Goal: Information Seeking & Learning: Learn about a topic

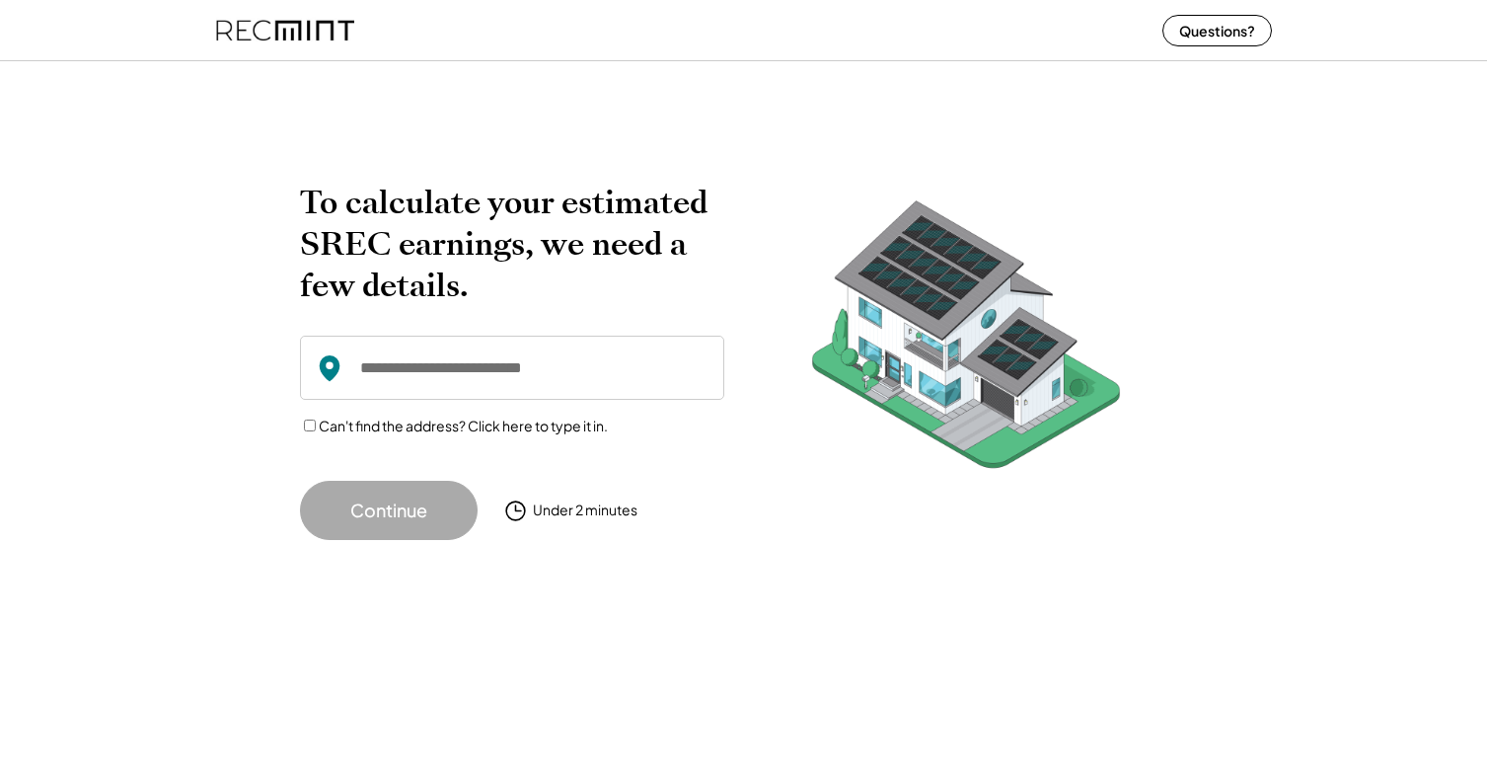
click at [312, 31] on img at bounding box center [285, 30] width 138 height 52
click at [444, 100] on div "To calculate your estimated SREC earnings, we need a few details. Can't find th…" at bounding box center [743, 326] width 1487 height 467
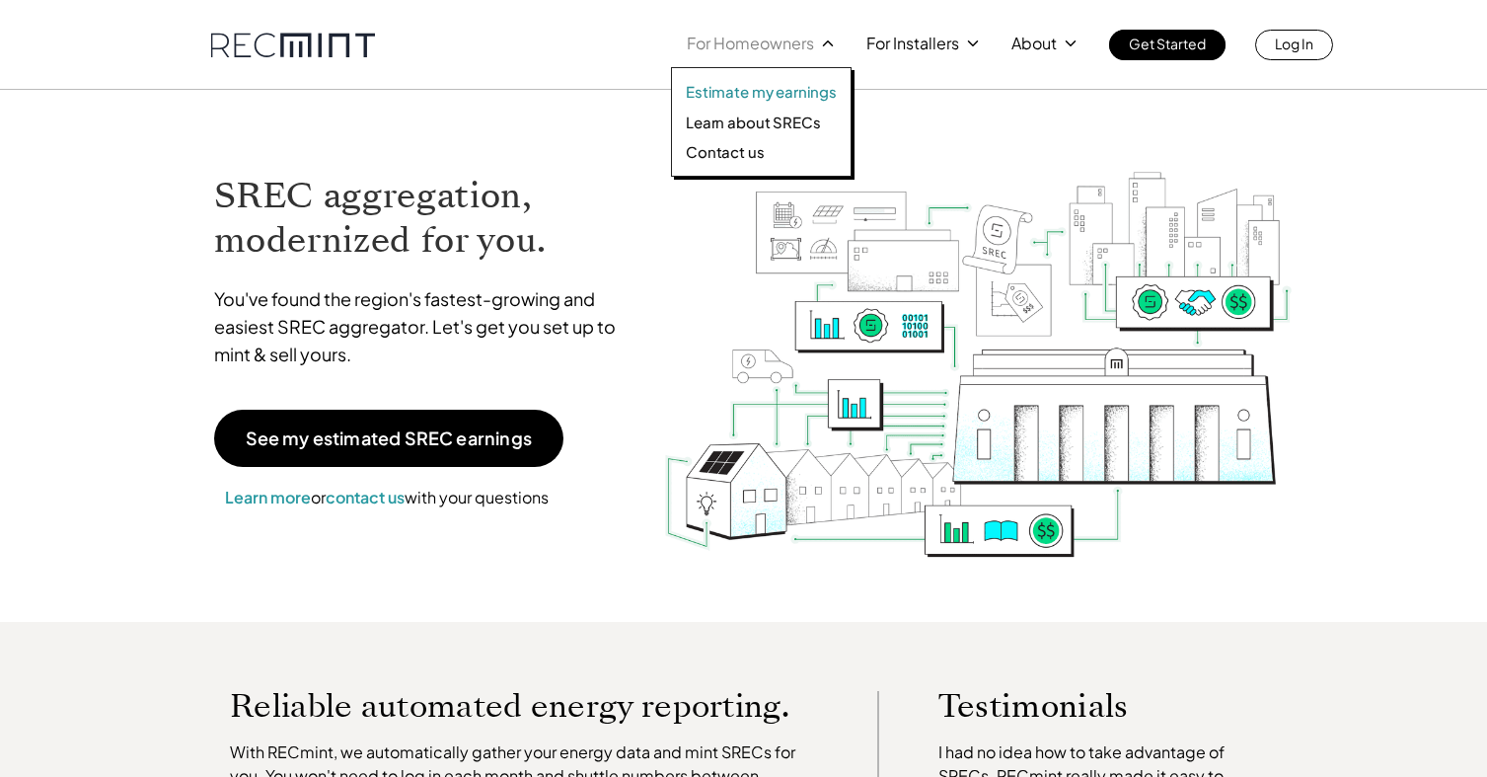
click at [761, 87] on p "Estimate my earnings" at bounding box center [761, 92] width 151 height 20
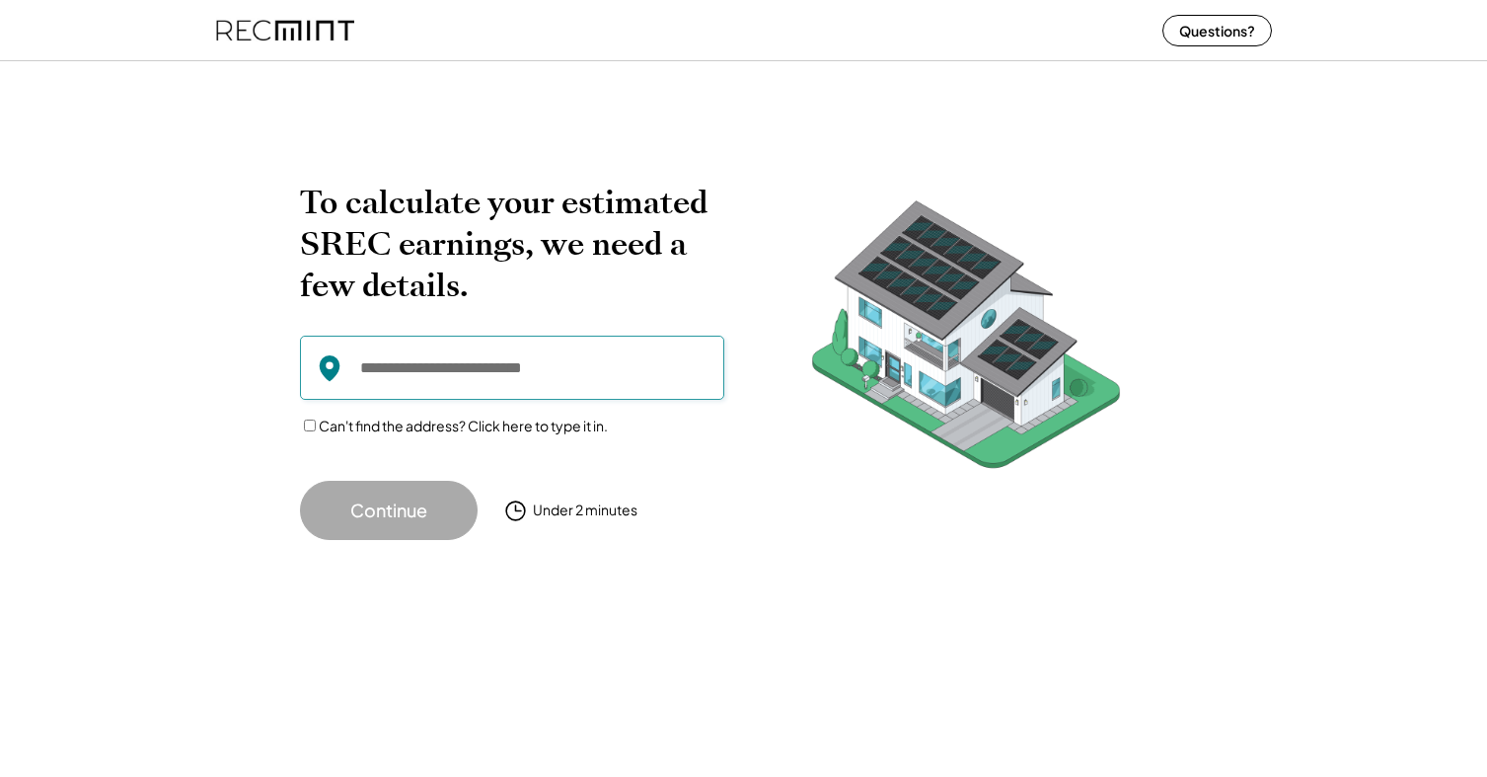
click at [430, 365] on input "input" at bounding box center [512, 368] width 424 height 64
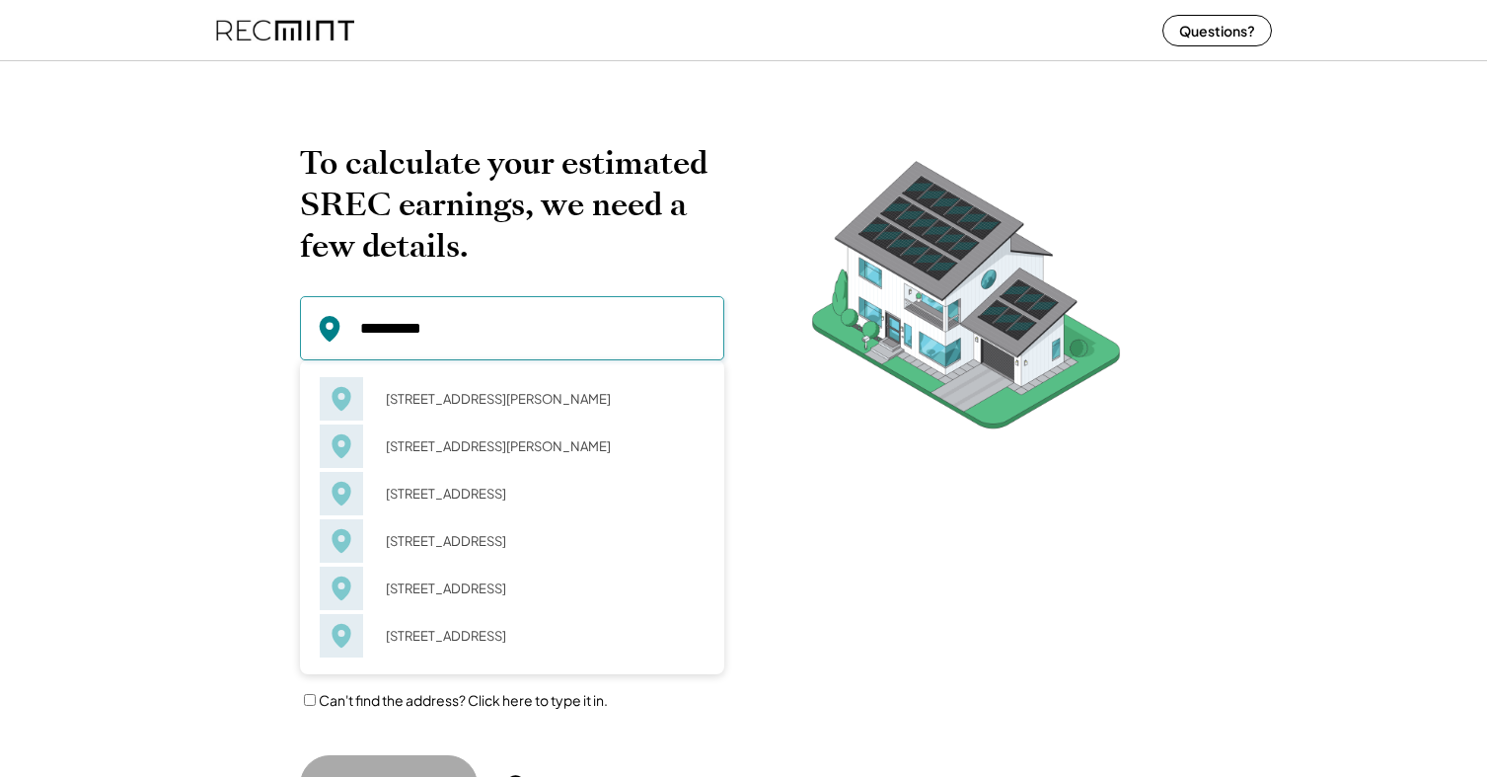
drag, startPoint x: 516, startPoint y: 520, endPoint x: 510, endPoint y: 433, distance: 87.0
click at [510, 433] on div "228 Rockwell Rd Vestal, NY 13850" at bounding box center [539, 446] width 332 height 28
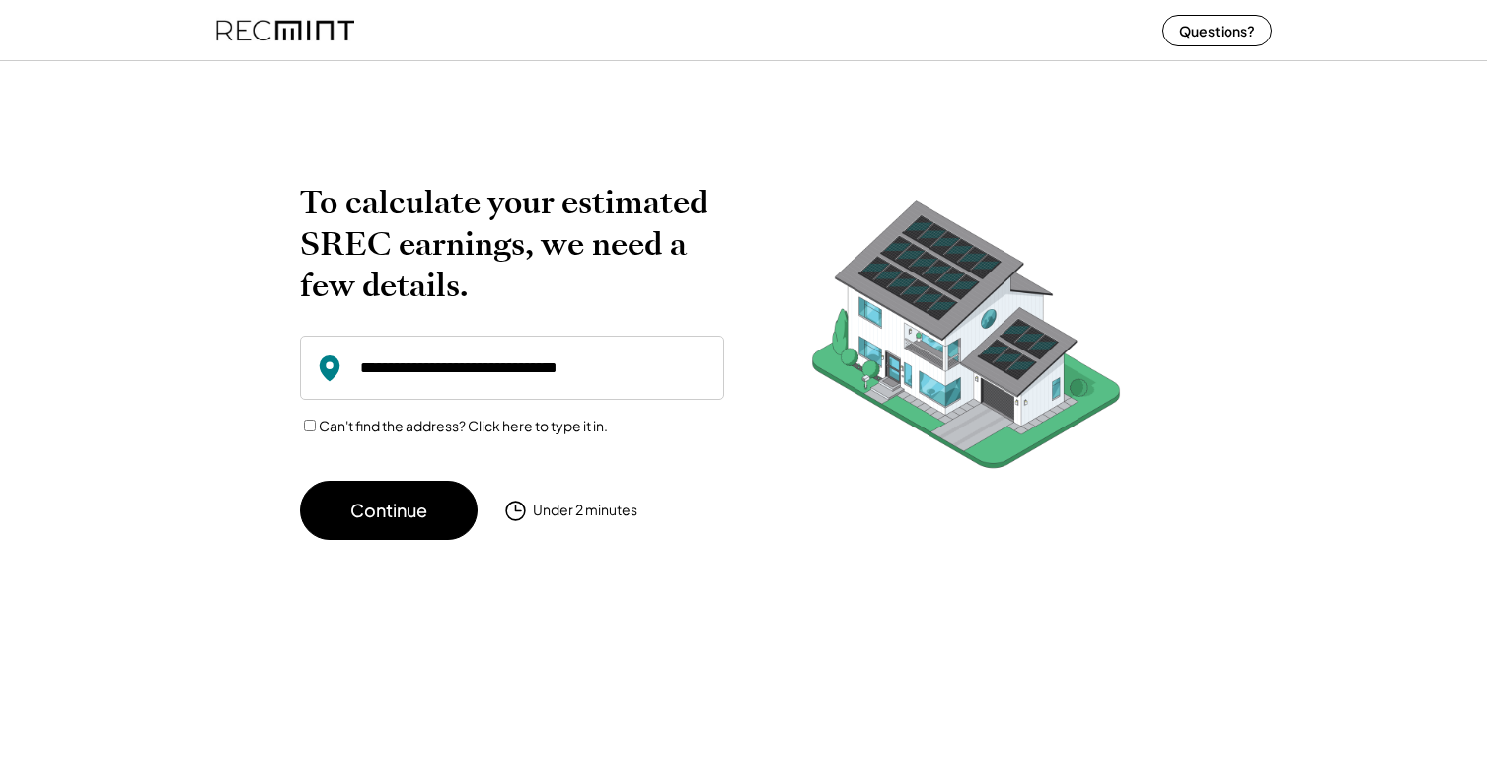
click at [631, 370] on input "input" at bounding box center [512, 368] width 424 height 64
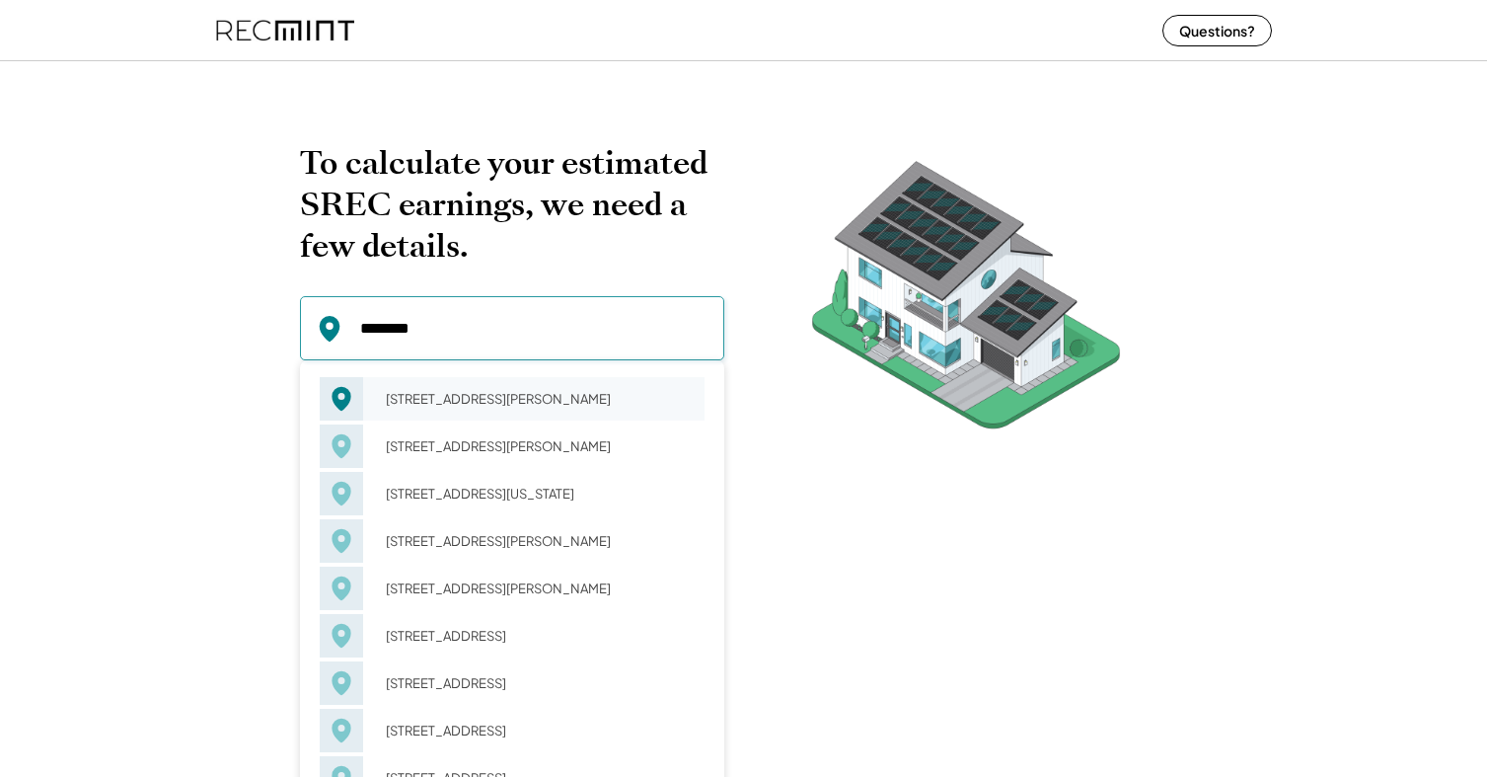
click at [649, 409] on div "228 Rockwell Rd Lynchburg, VA 24504" at bounding box center [539, 399] width 332 height 28
type input "**********"
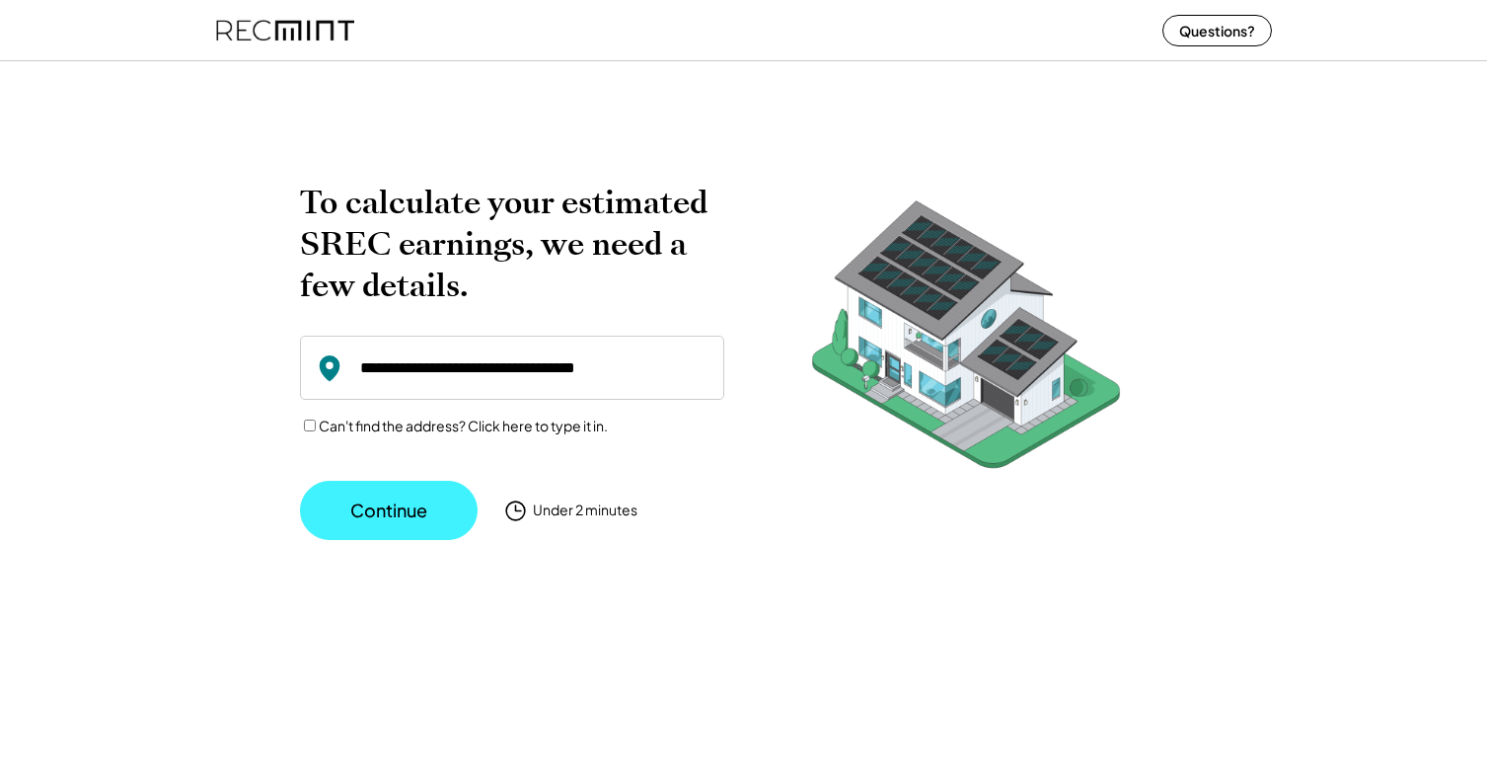
click at [408, 508] on button "Continue" at bounding box center [389, 510] width 178 height 59
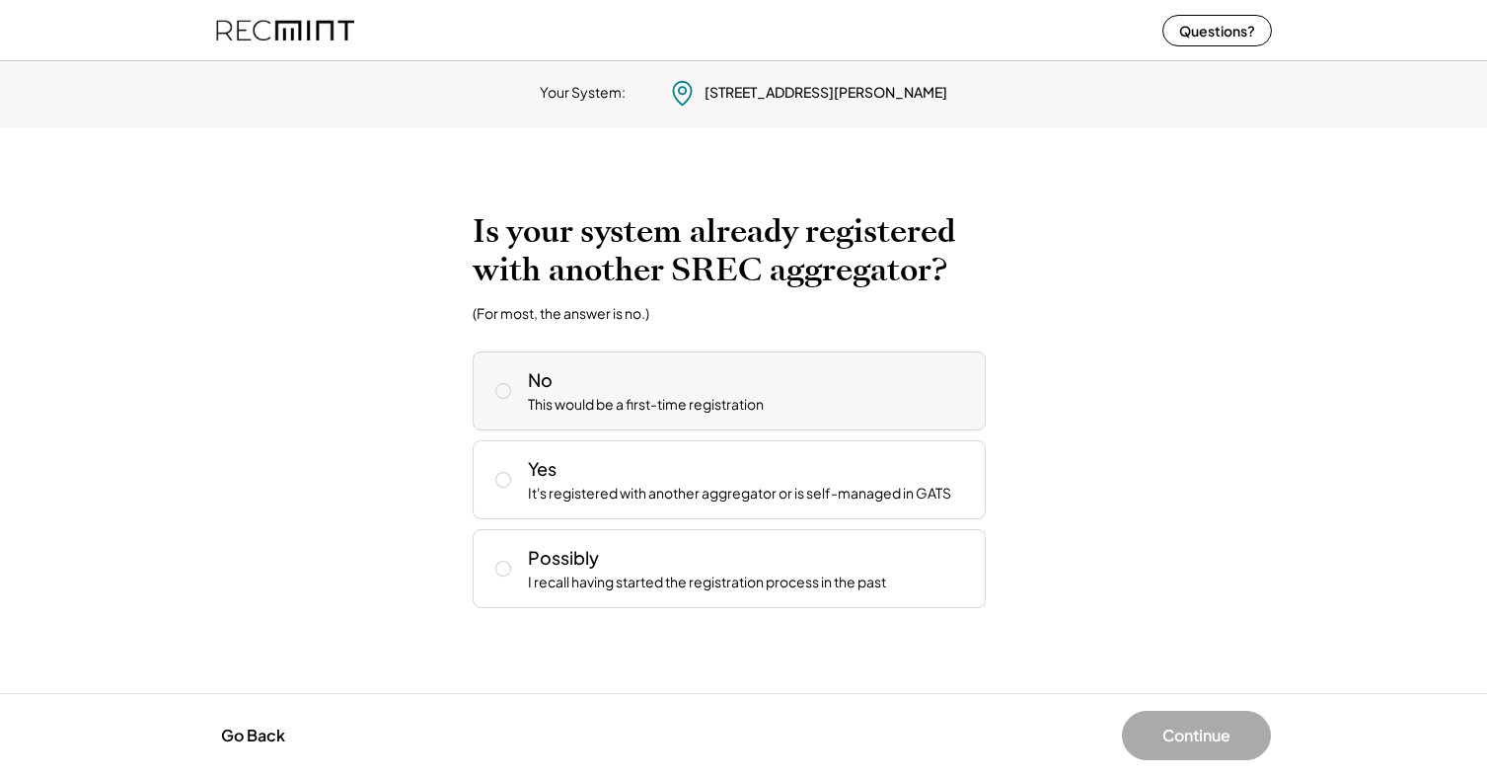
click at [514, 387] on button at bounding box center [503, 391] width 30 height 30
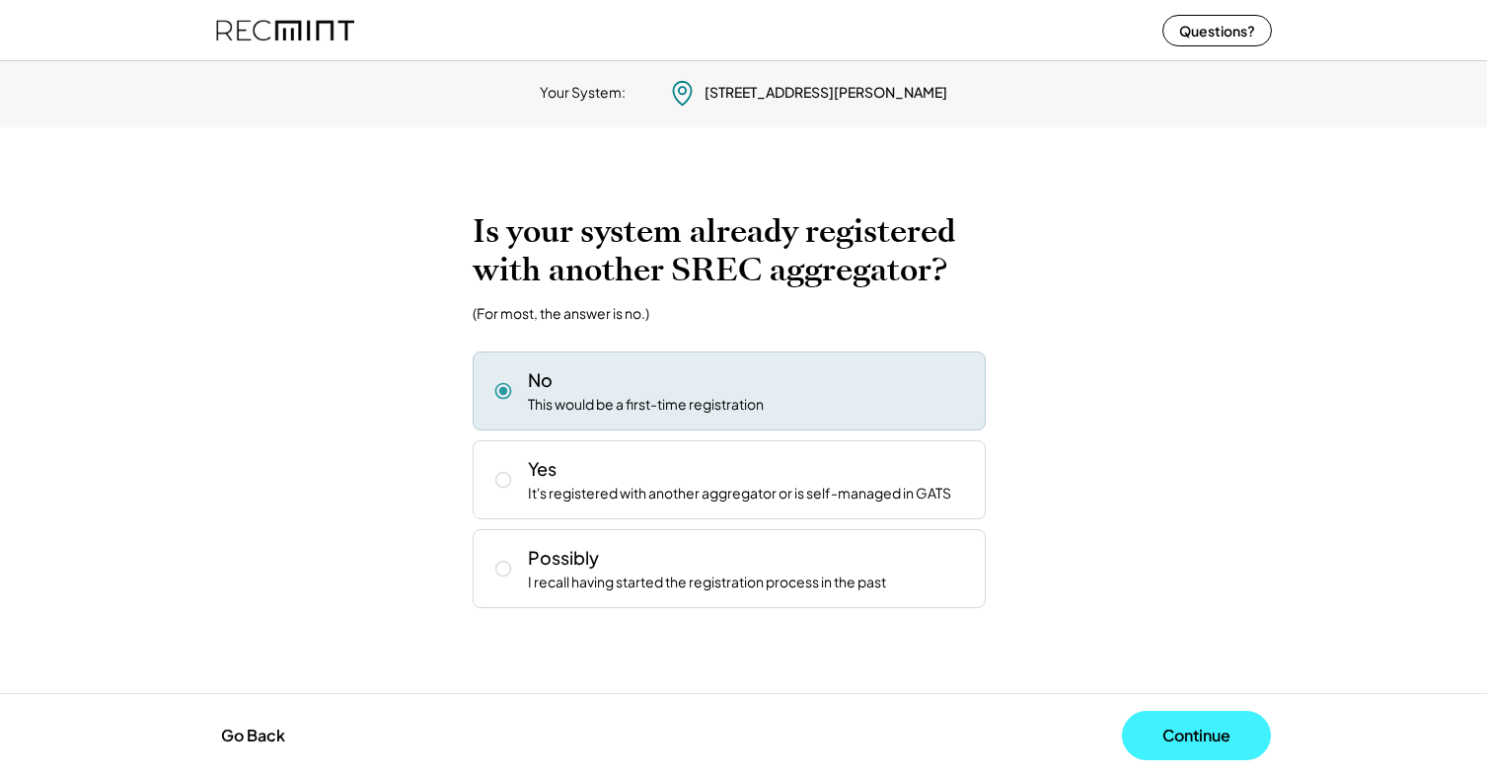
click at [1248, 730] on button "Continue" at bounding box center [1196, 734] width 149 height 49
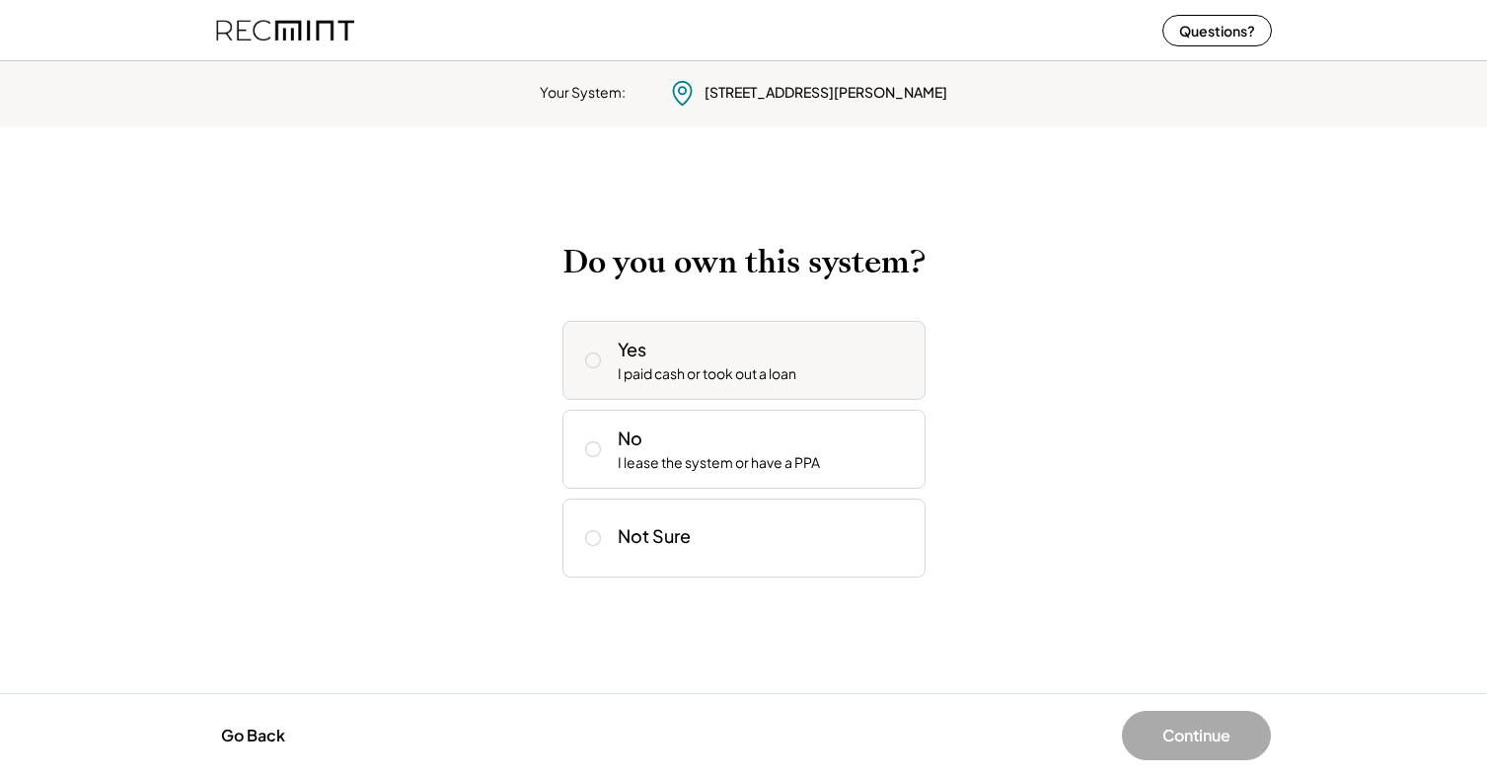
click at [585, 361] on icon at bounding box center [593, 360] width 20 height 20
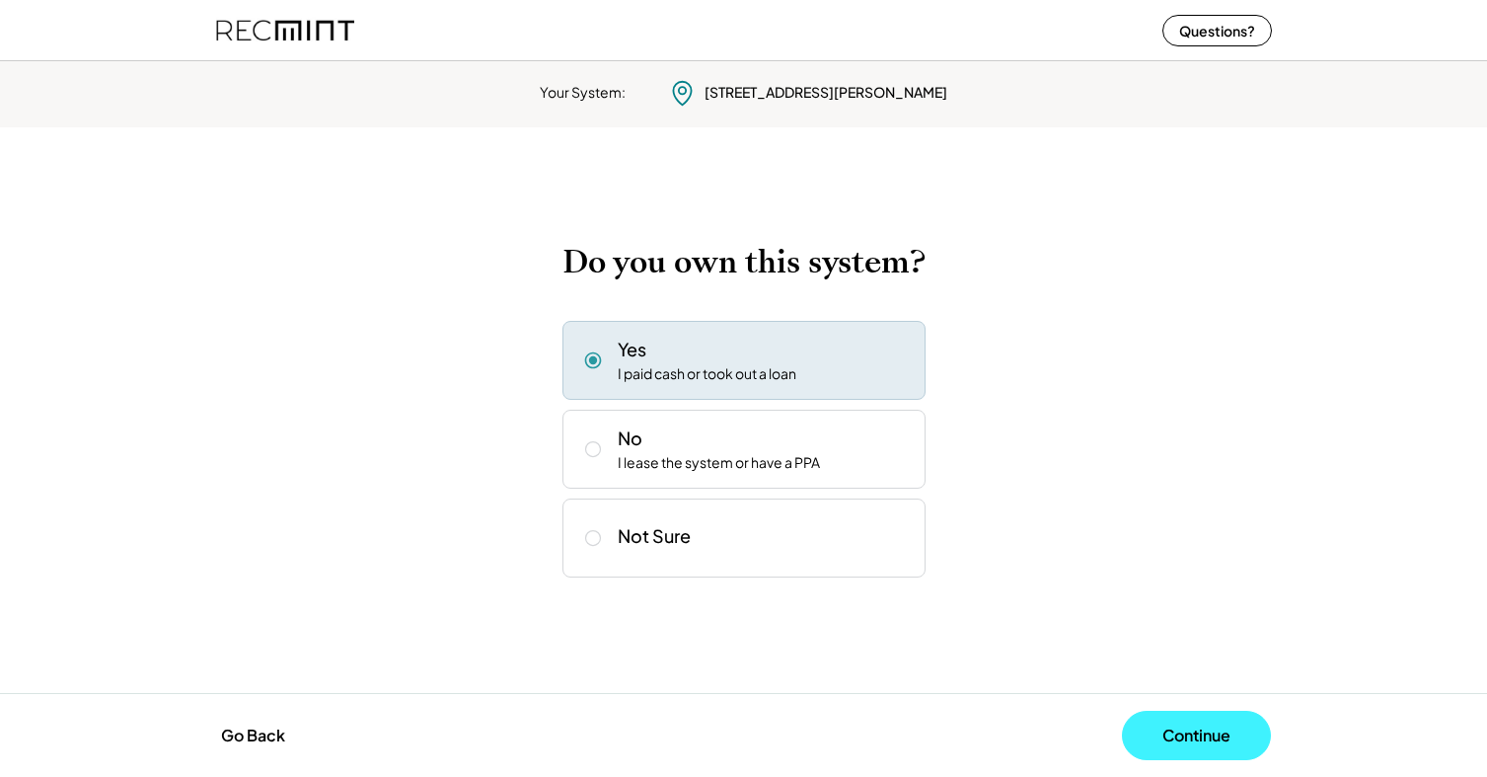
click at [1175, 728] on button "Continue" at bounding box center [1196, 734] width 149 height 49
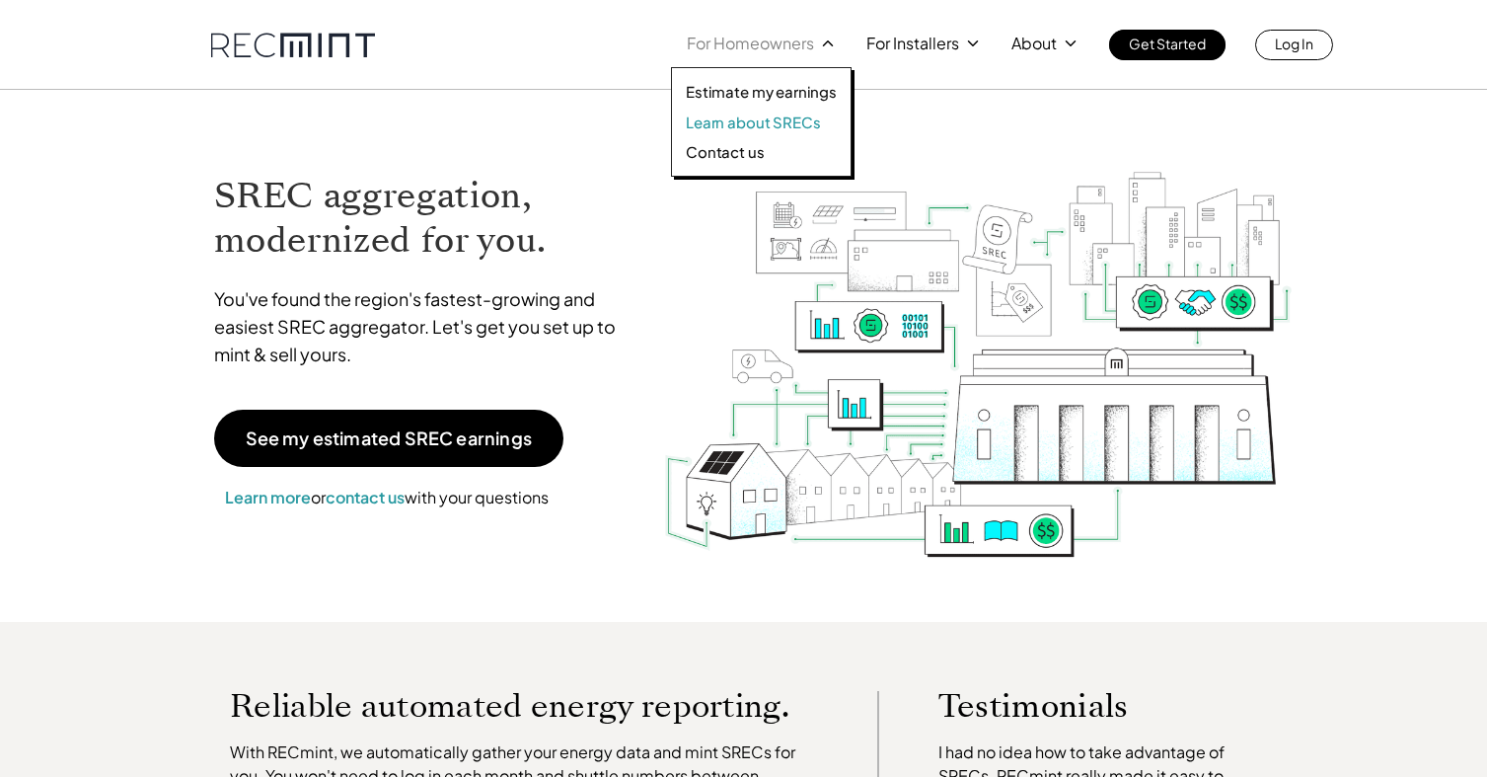
click at [757, 125] on p "Learn about SRECs" at bounding box center [753, 122] width 134 height 20
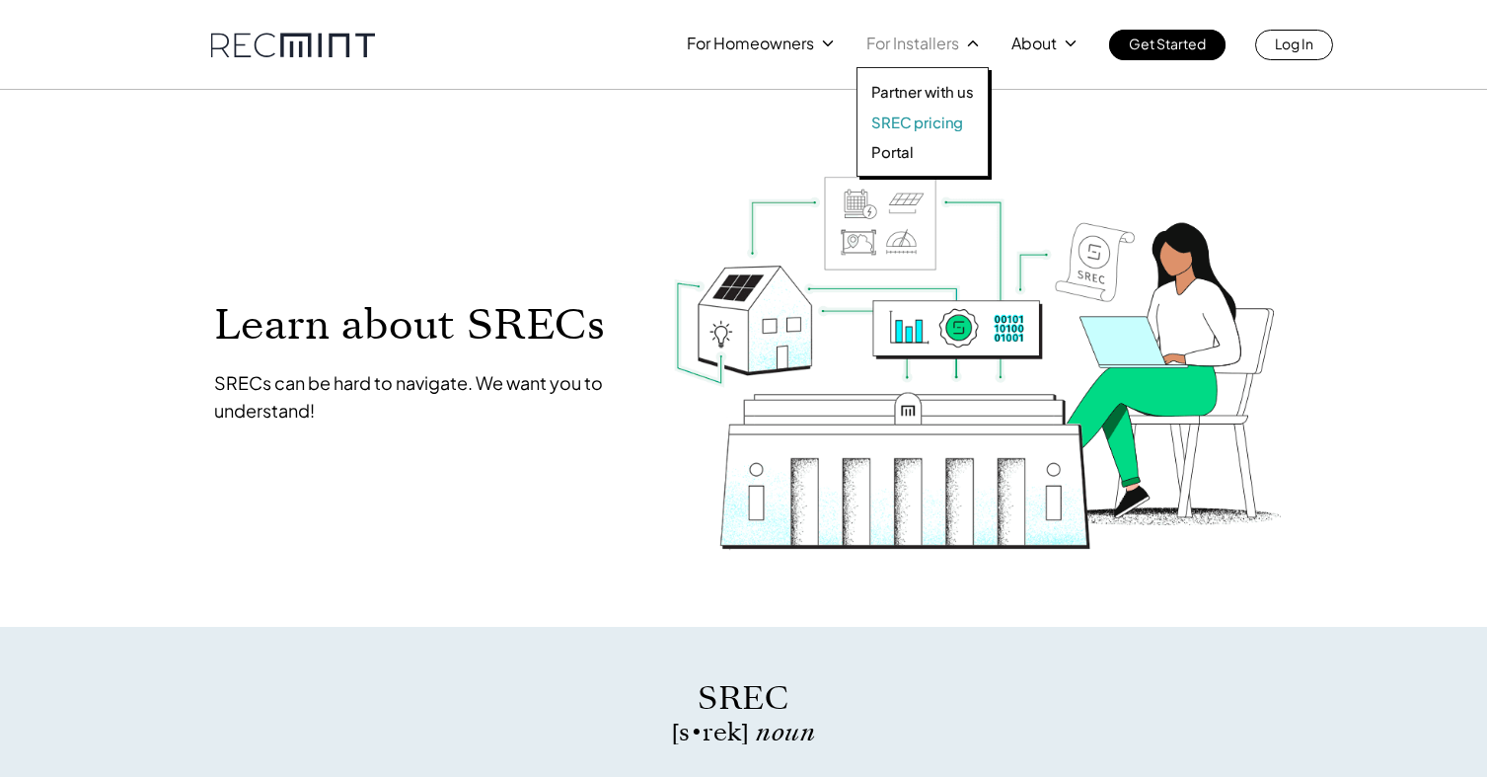
click at [943, 120] on p "SREC pricing" at bounding box center [917, 122] width 92 height 20
